Goal: Information Seeking & Learning: Check status

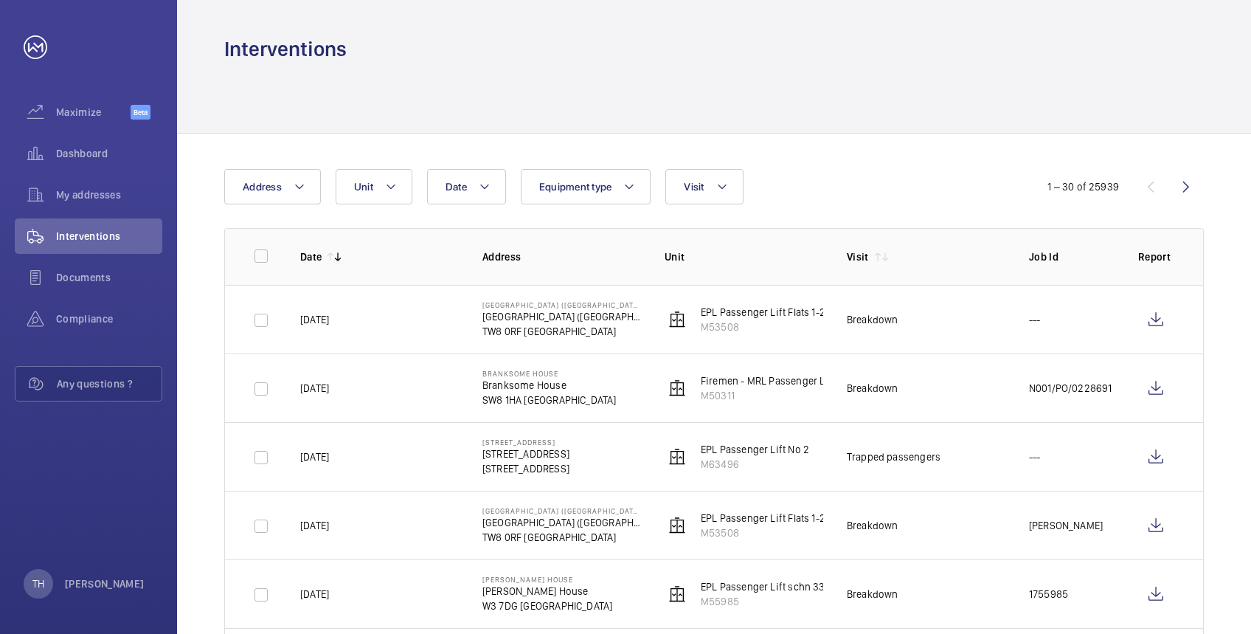
drag, startPoint x: 367, startPoint y: 301, endPoint x: 379, endPoint y: 297, distance: 12.6
click at [373, 300] on td "[DATE]" at bounding box center [368, 319] width 182 height 69
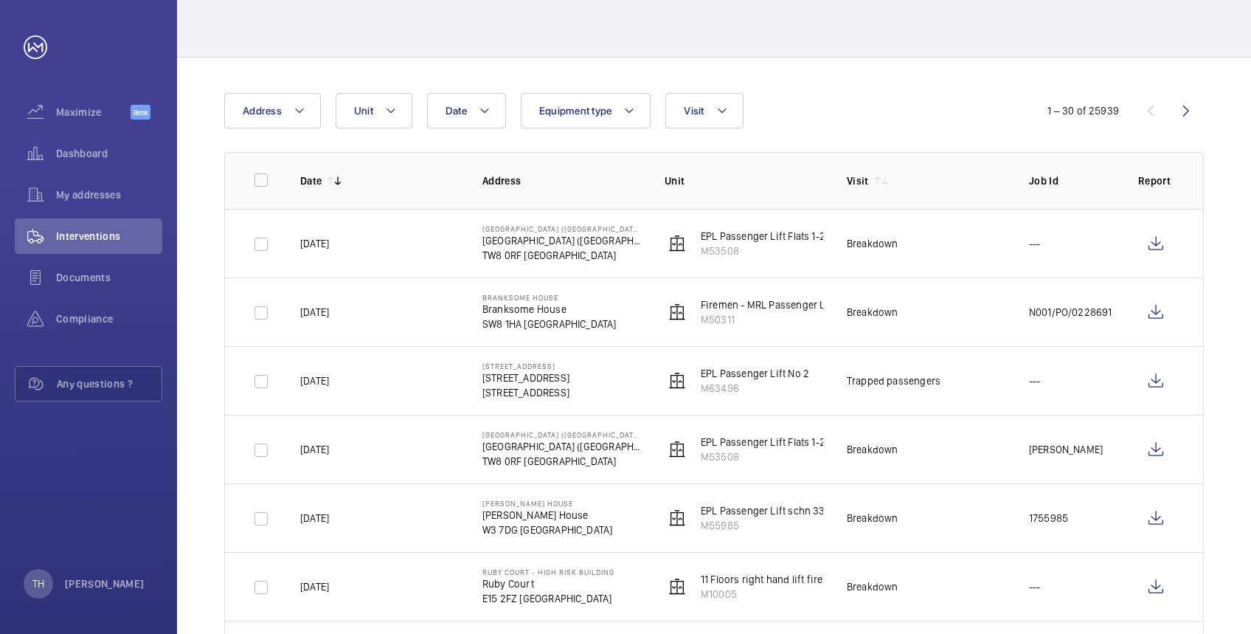
scroll to position [78, 0]
click at [32, 46] on link at bounding box center [36, 47] width 24 height 24
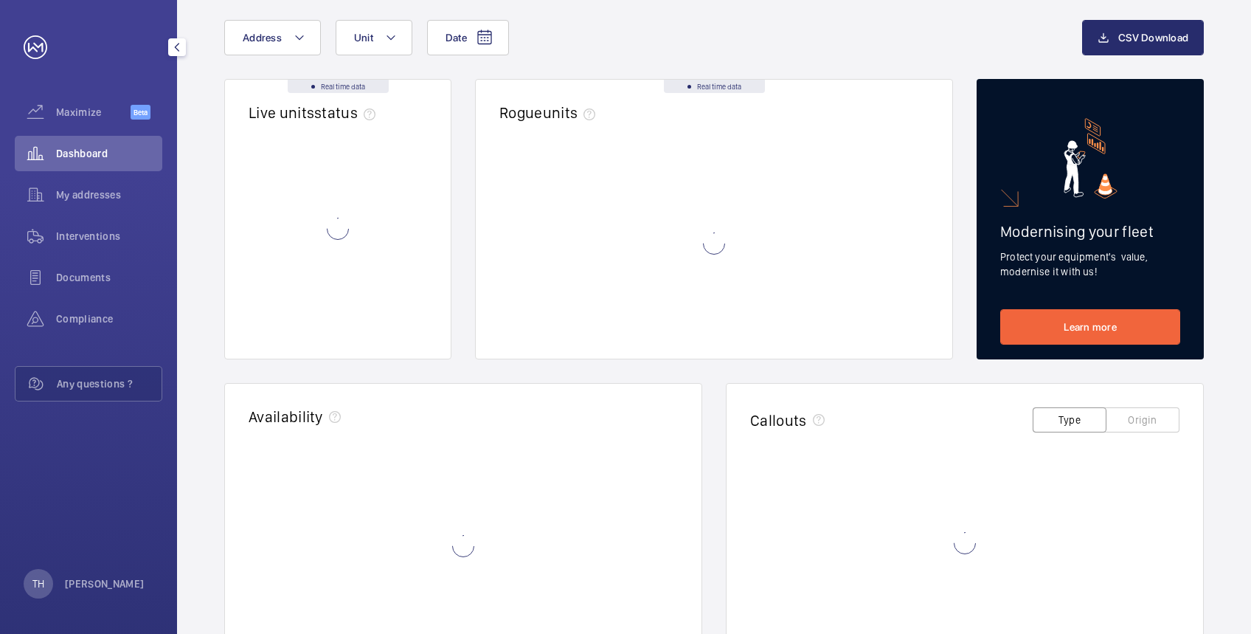
scroll to position [0, 0]
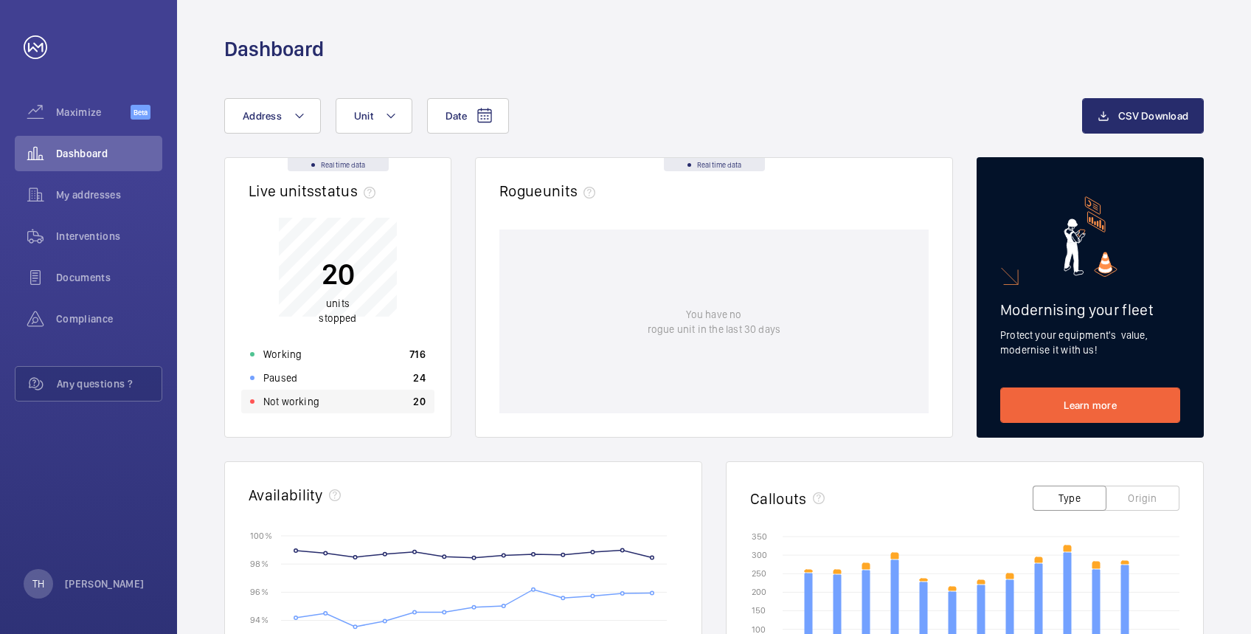
click at [289, 401] on p "Not working" at bounding box center [291, 401] width 56 height 15
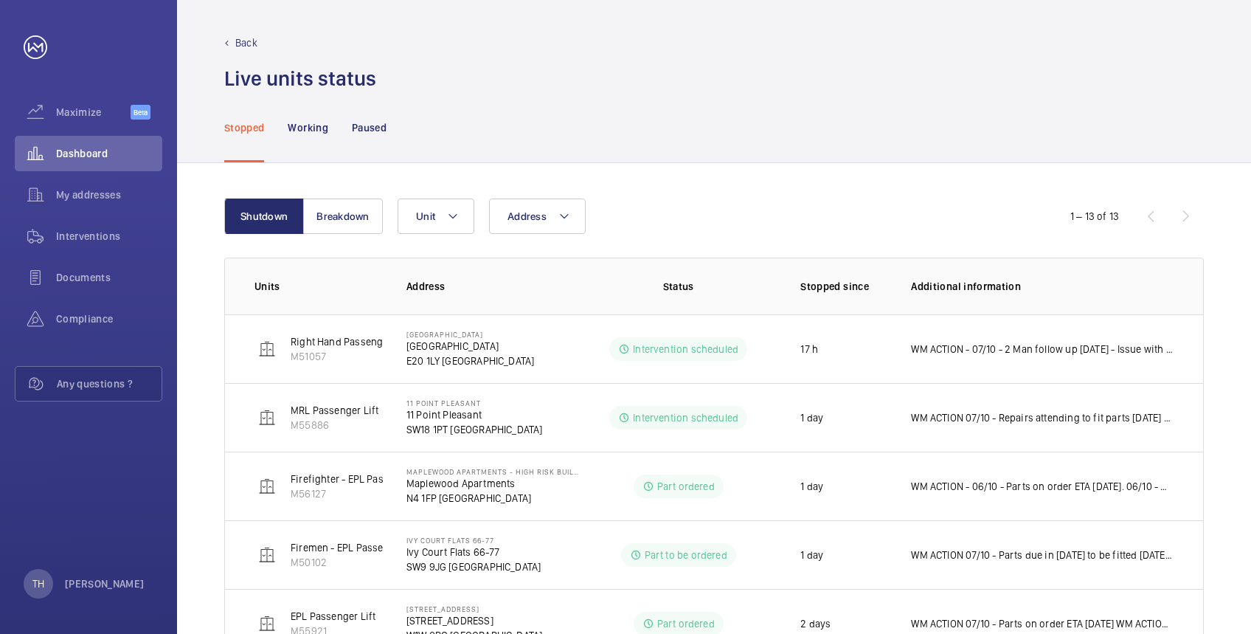
click at [693, 78] on div "Live units status﻿" at bounding box center [714, 78] width 980 height 27
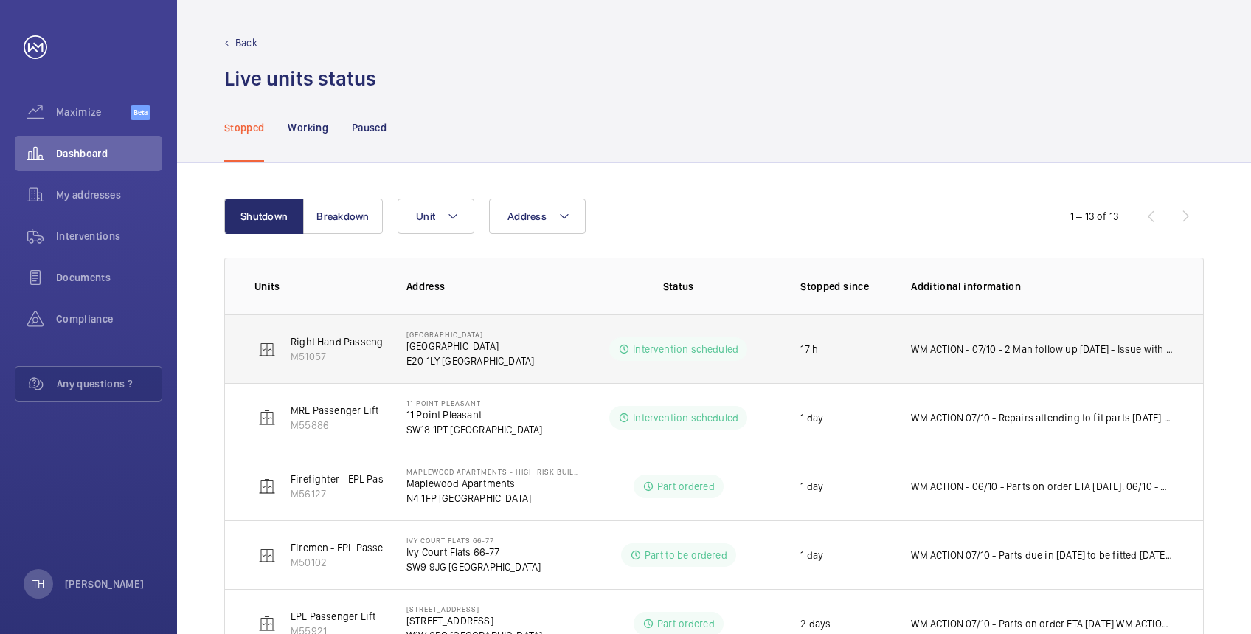
click at [543, 345] on td "[GEOGRAPHIC_DATA] [GEOGRAPHIC_DATA]" at bounding box center [481, 348] width 197 height 69
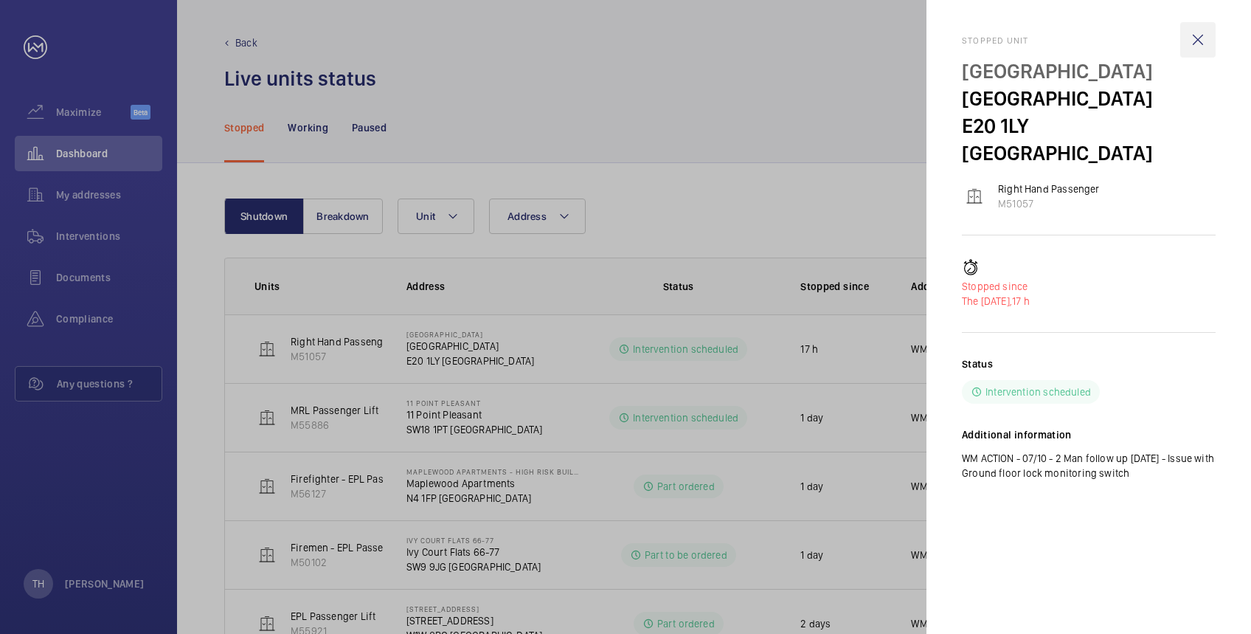
click at [1203, 35] on wm-front-icon-button at bounding box center [1198, 39] width 35 height 35
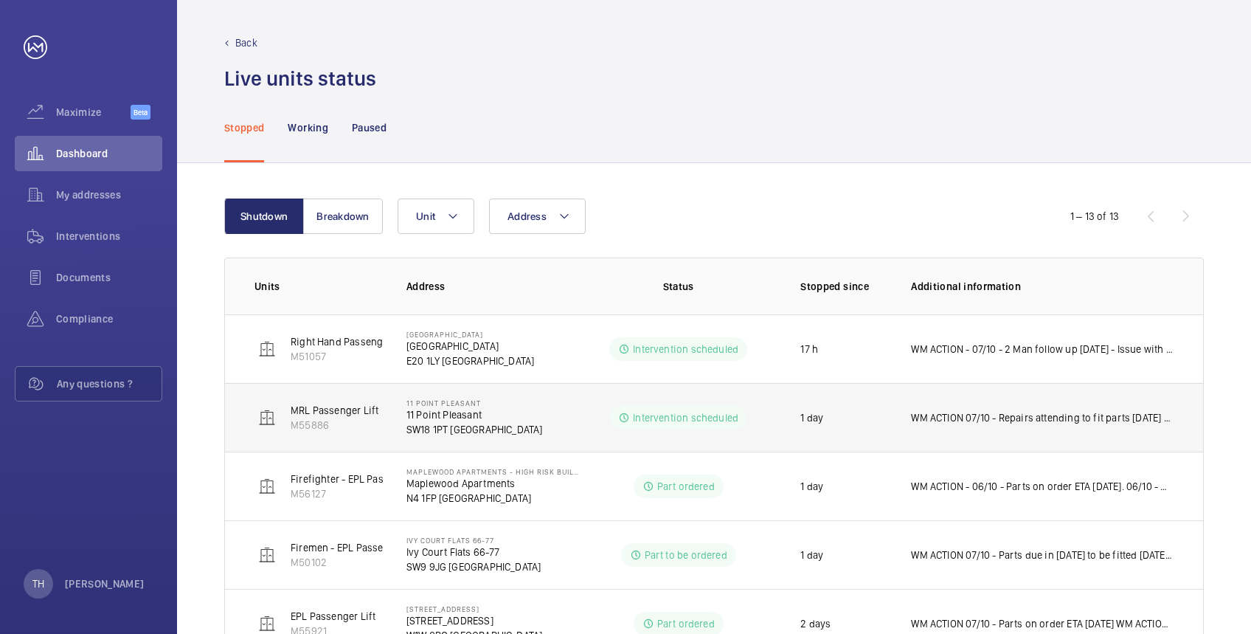
click at [533, 431] on td "[STREET_ADDRESS]" at bounding box center [481, 417] width 197 height 69
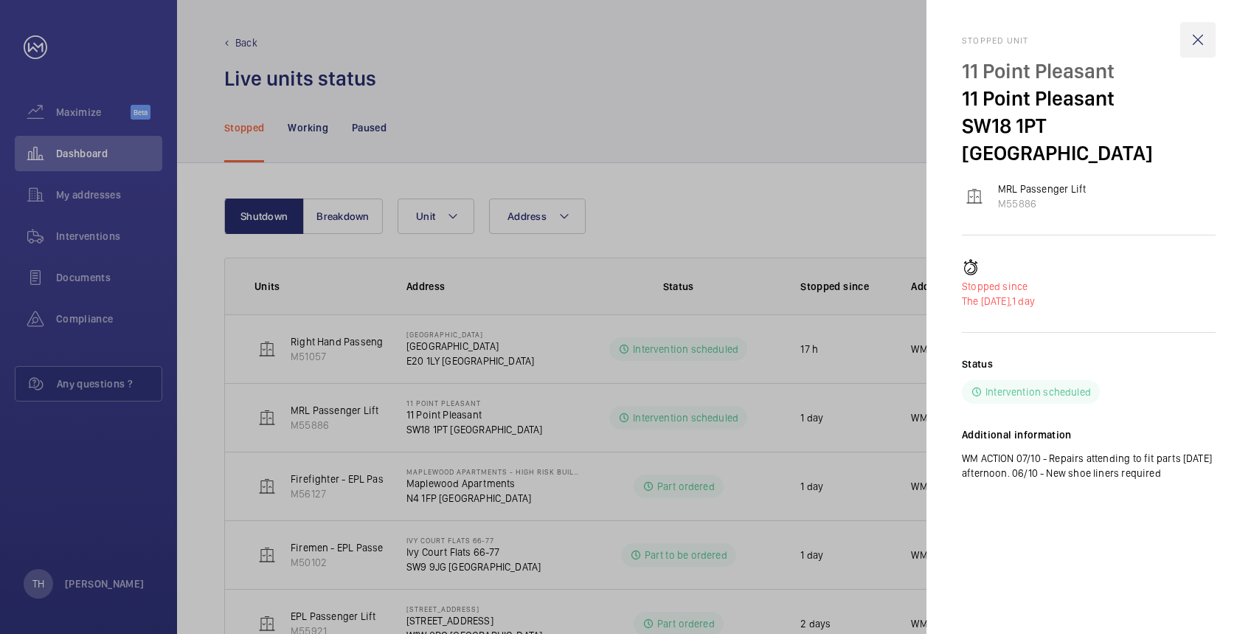
click at [1192, 41] on wm-front-icon-button at bounding box center [1198, 39] width 35 height 35
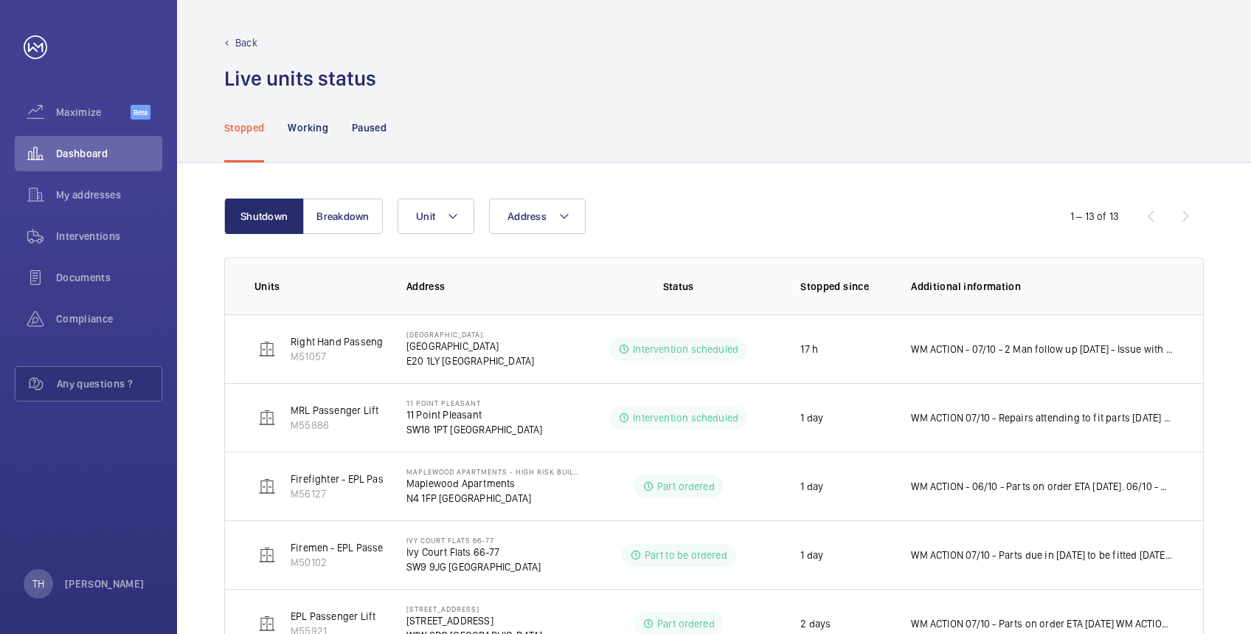
click at [998, 100] on div "Stopped Working Paused" at bounding box center [714, 127] width 980 height 70
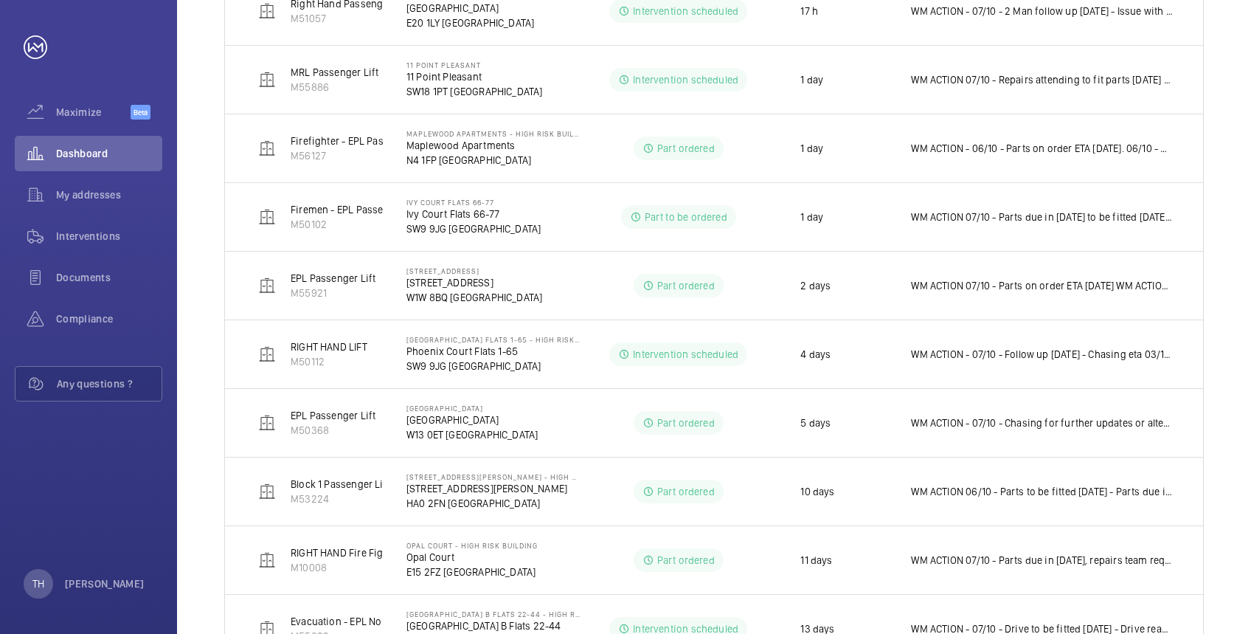
scroll to position [336, 0]
click at [1230, 236] on div "Shutdown Breakdown Address Unit 1 – 13 of 13 Units Address Status Stopped since…" at bounding box center [714, 367] width 1074 height 1080
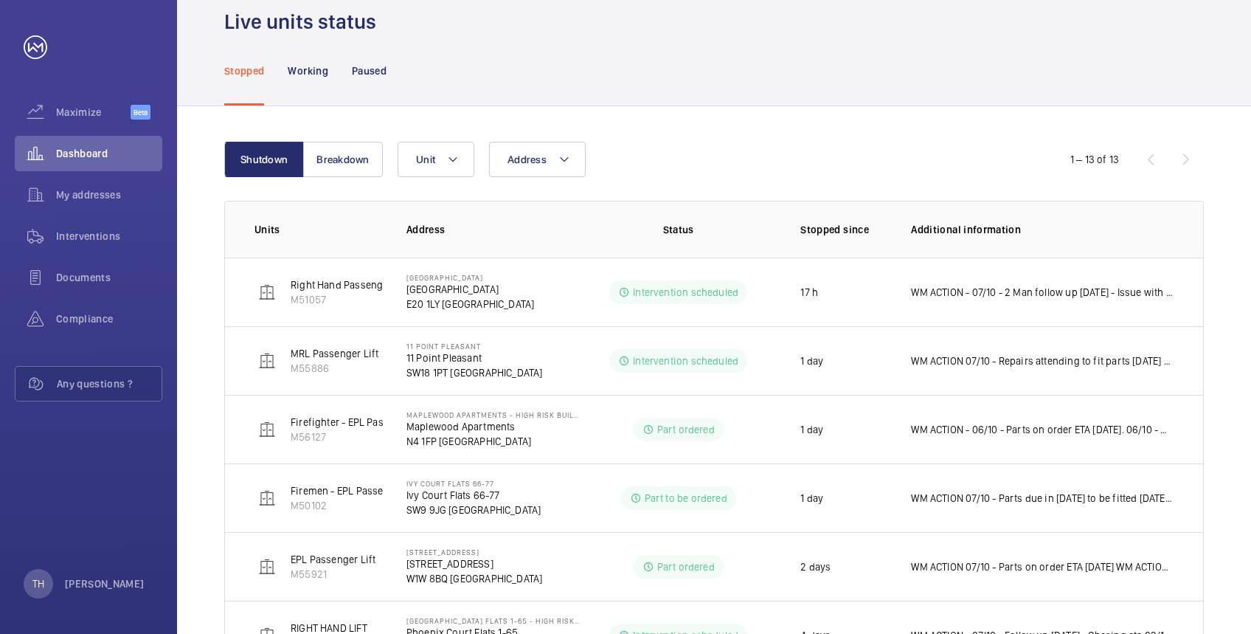
scroll to position [0, 0]
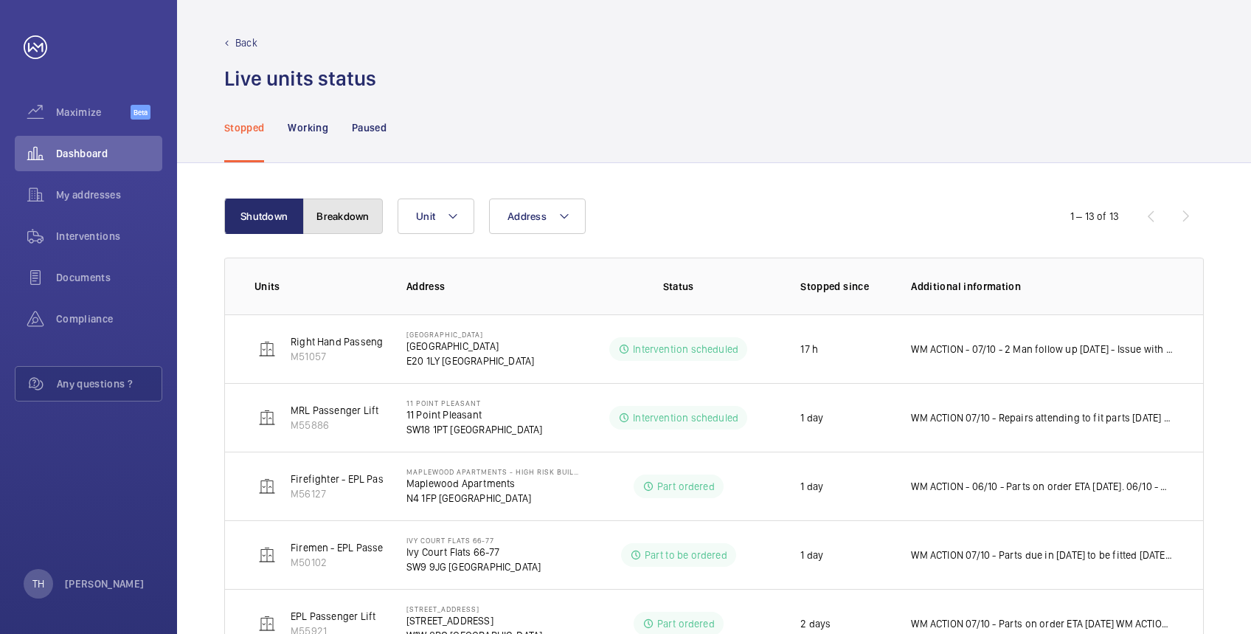
click at [353, 215] on button "Breakdown" at bounding box center [343, 215] width 80 height 35
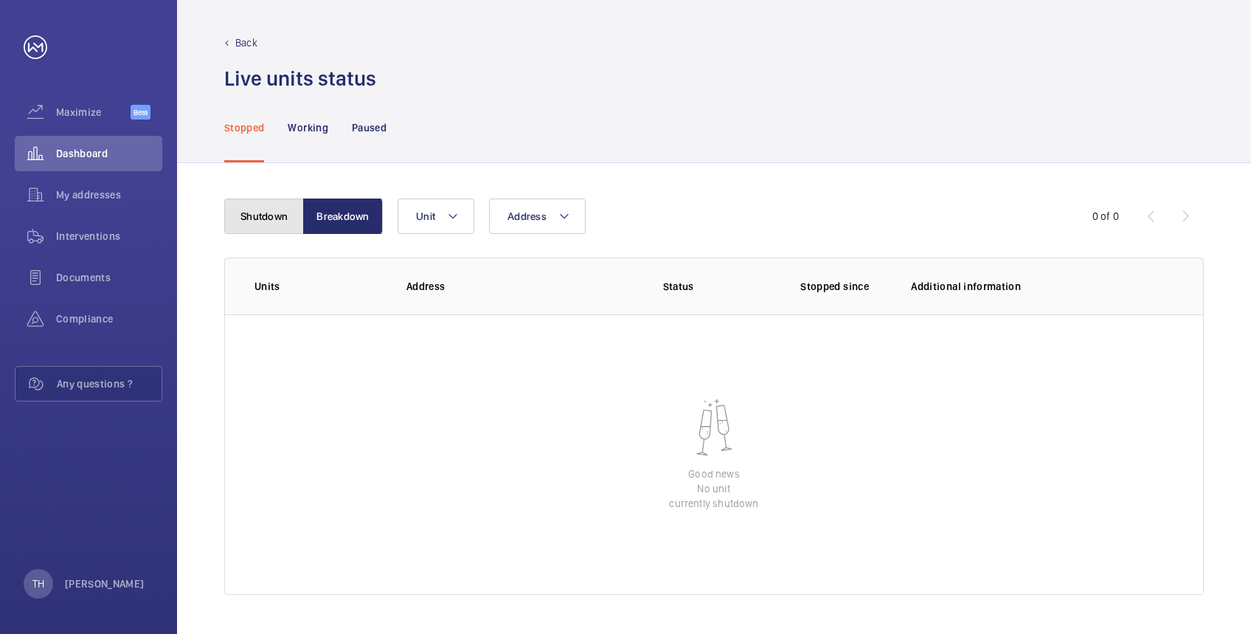
click at [238, 218] on button "Shutdown" at bounding box center [264, 215] width 80 height 35
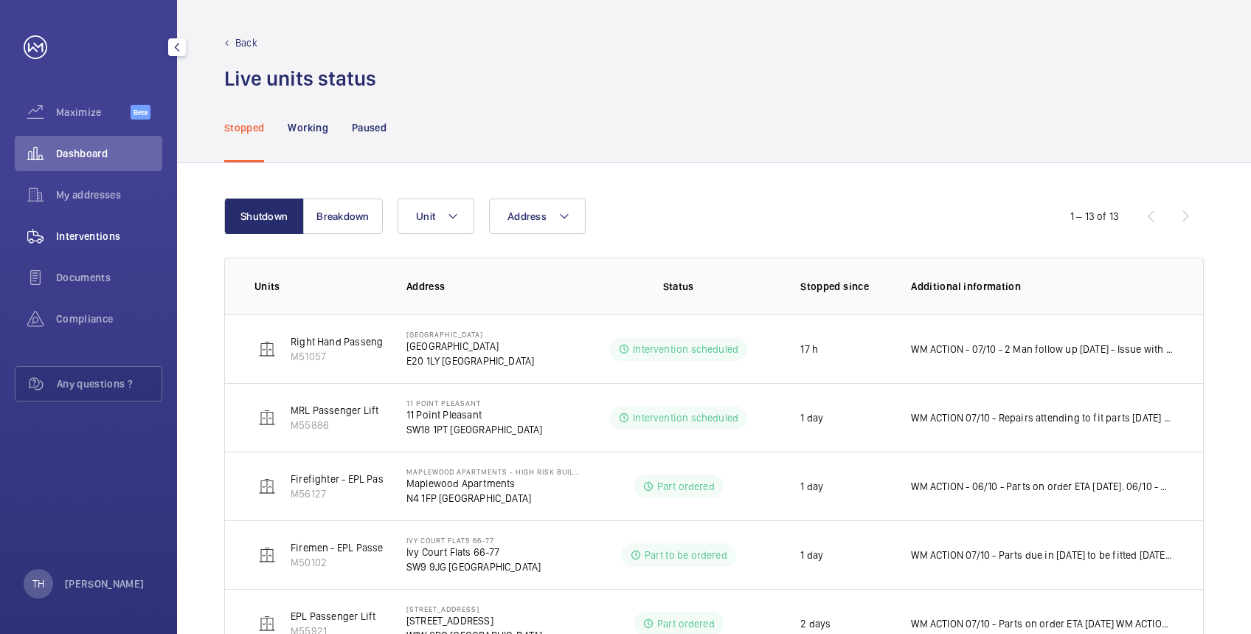
click at [82, 237] on span "Interventions" at bounding box center [109, 236] width 106 height 15
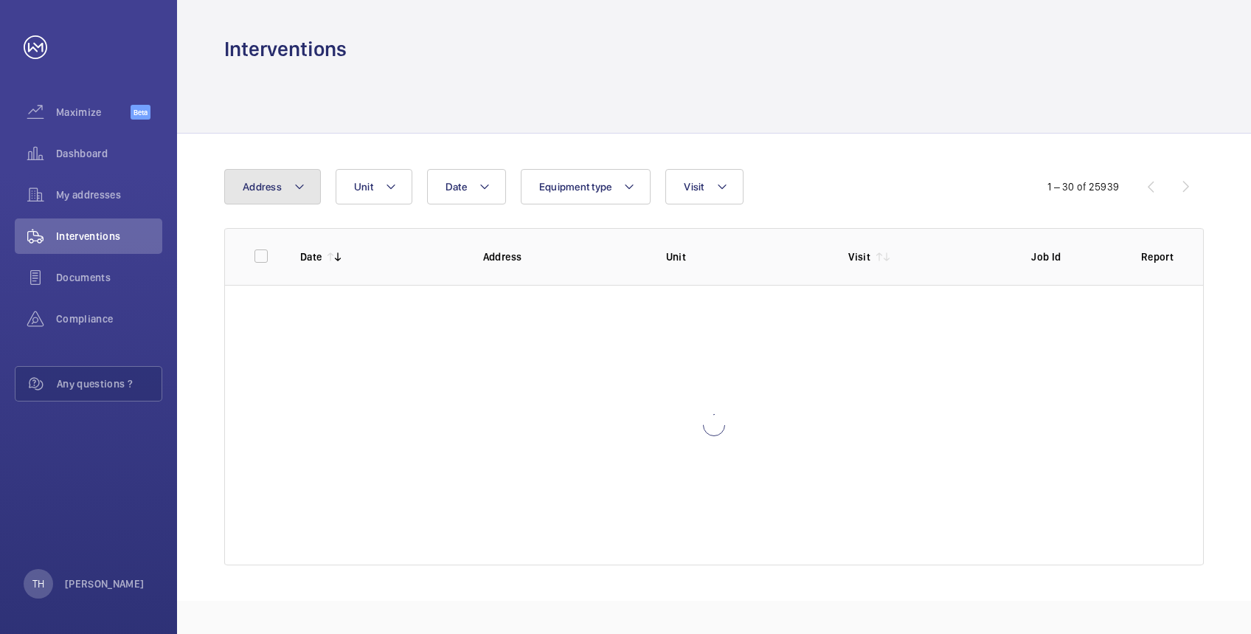
click at [305, 193] on button "Address" at bounding box center [272, 186] width 97 height 35
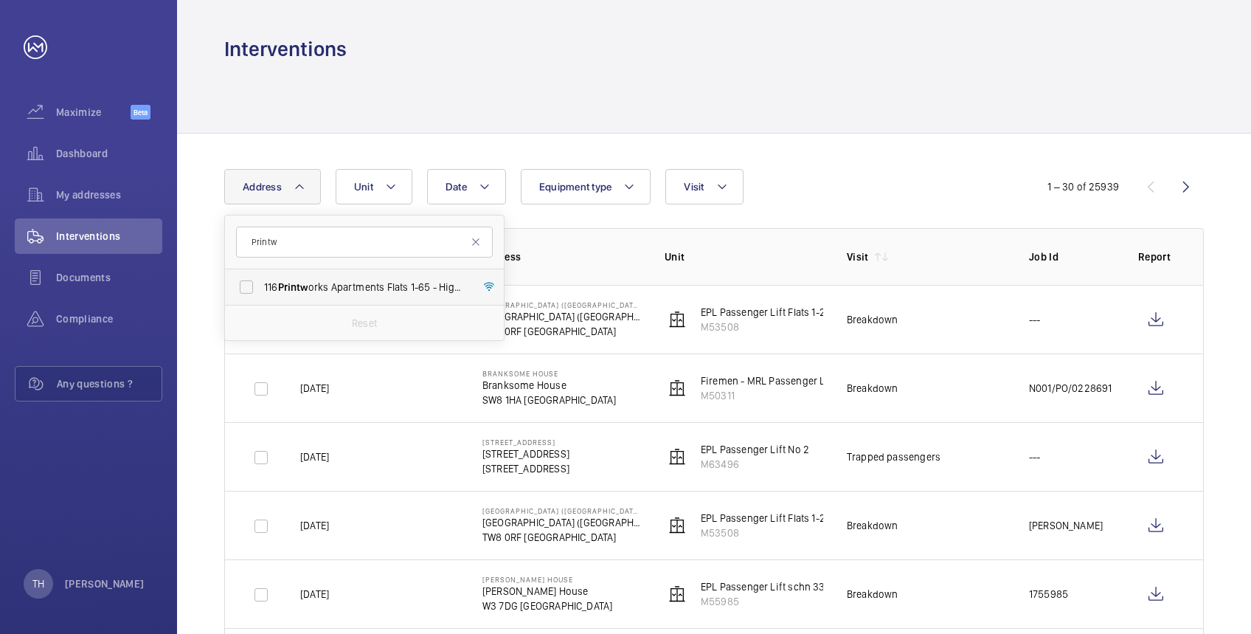
type input "Printw"
click at [328, 287] on span "116 Printw orks Apartments Flats 1-65 - High Risk Building - 116 Printw orks Ap…" at bounding box center [365, 287] width 203 height 15
click at [261, 287] on input "116 Printw orks Apartments Flats 1-65 - High Risk Building - 116 Printw orks Ap…" at bounding box center [247, 287] width 30 height 30
checkbox input "true"
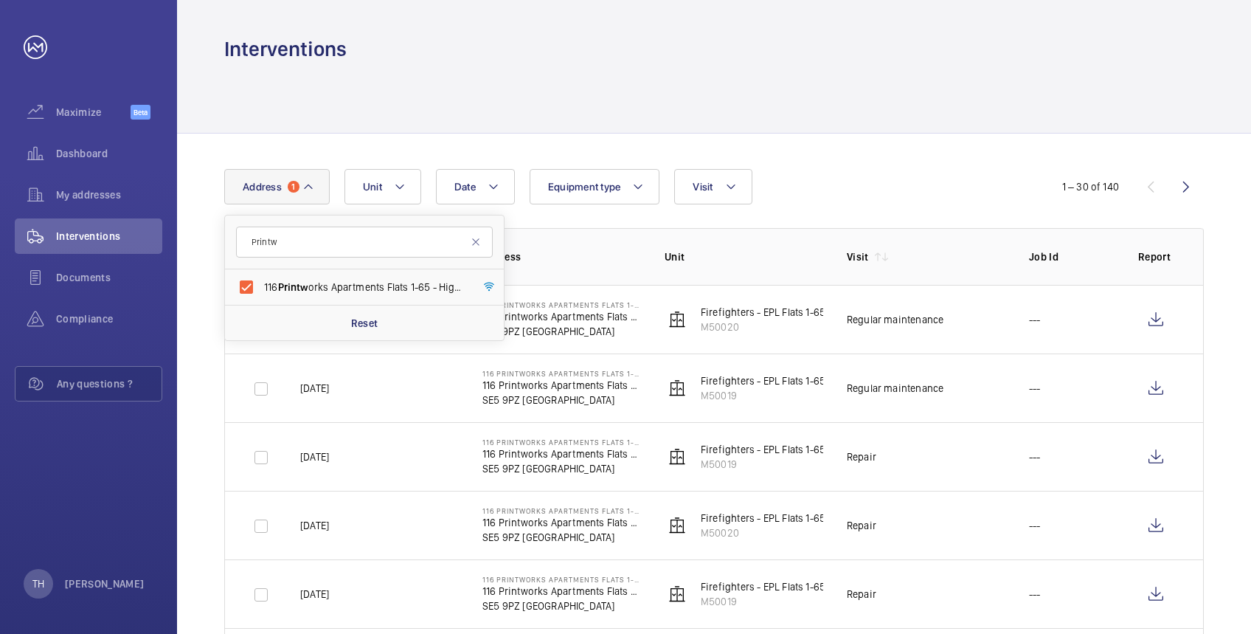
click at [534, 62] on div "Interventions" at bounding box center [714, 48] width 980 height 27
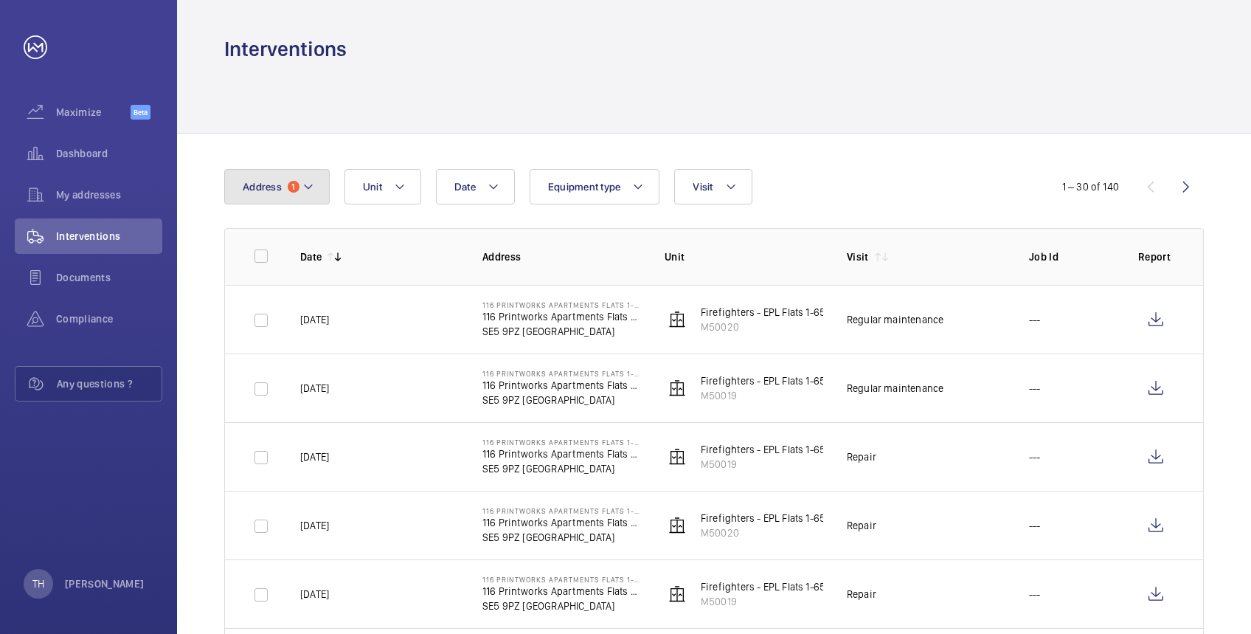
click at [305, 190] on mat-icon at bounding box center [309, 187] width 12 height 18
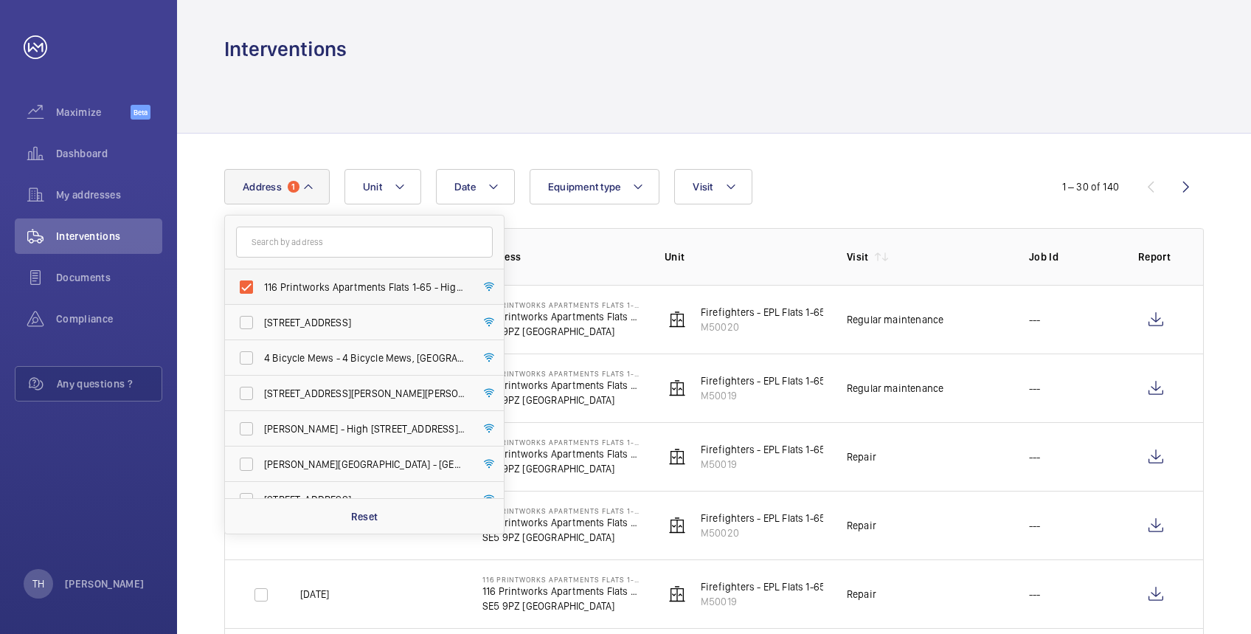
click at [281, 289] on span "116 Printworks Apartments Flats 1-65 - High Risk Building - 116 Printworks Apar…" at bounding box center [365, 287] width 203 height 15
click at [261, 289] on input "116 Printworks Apartments Flats 1-65 - High Risk Building - 116 Printworks Apar…" at bounding box center [247, 287] width 30 height 30
checkbox input "false"
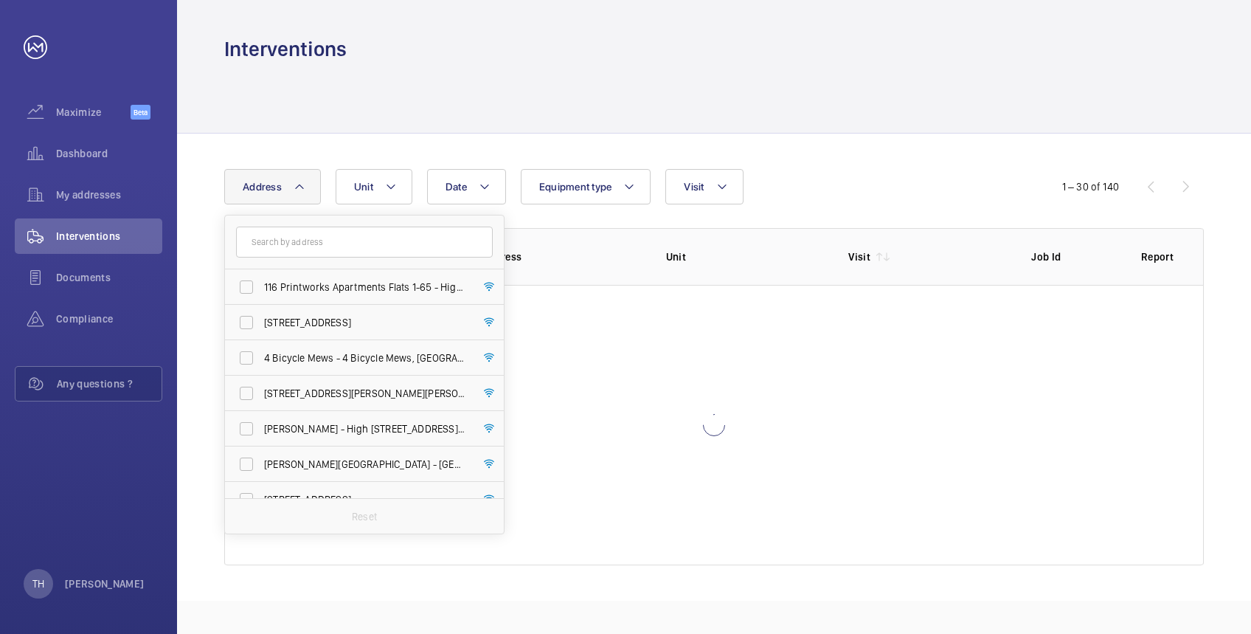
click at [415, 97] on div at bounding box center [714, 98] width 980 height 70
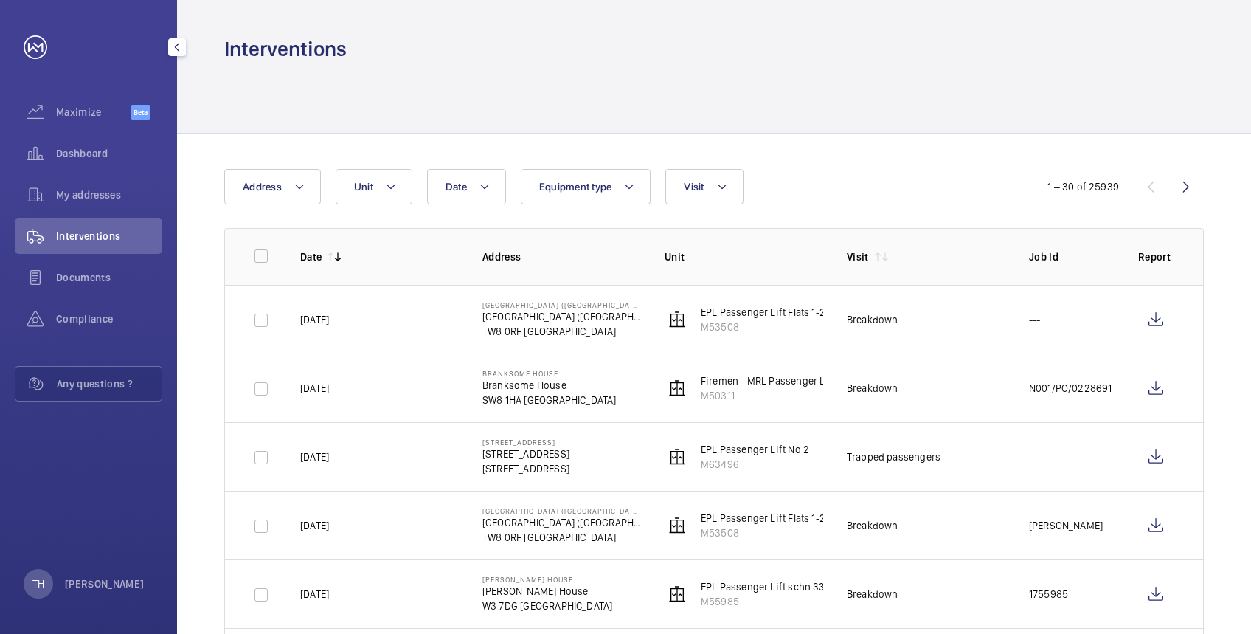
click at [30, 45] on link at bounding box center [36, 47] width 24 height 24
